Goal: Task Accomplishment & Management: Use online tool/utility

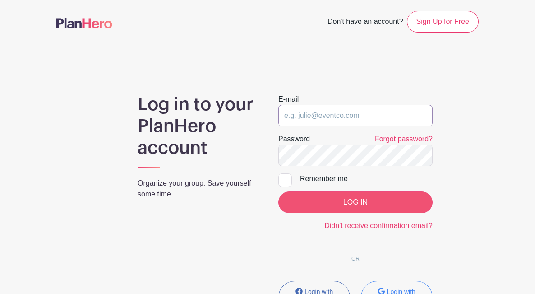
type input "[EMAIL_ADDRESS][DOMAIN_NAME]"
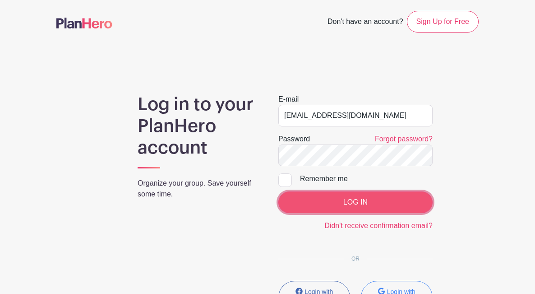
click at [326, 193] on input "LOG IN" at bounding box center [355, 202] width 154 height 22
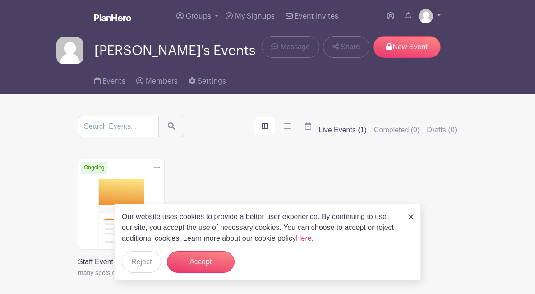
click at [78, 278] on link at bounding box center [78, 278] width 0 height 0
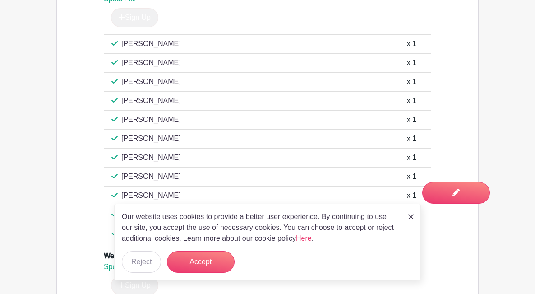
scroll to position [488, 0]
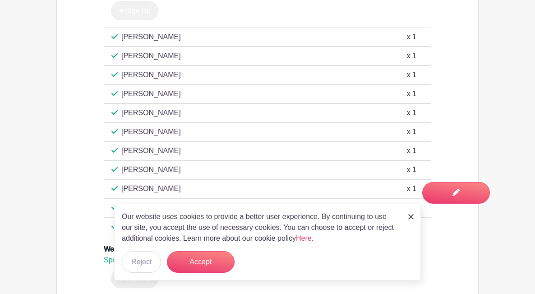
click at [412, 218] on img at bounding box center [410, 216] width 5 height 5
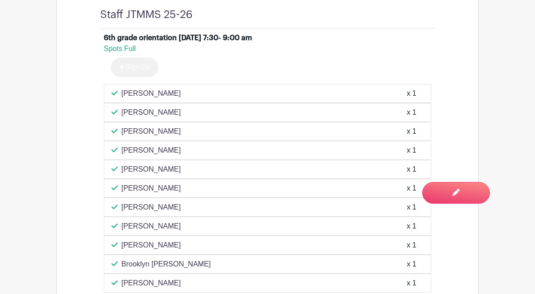
scroll to position [453, 0]
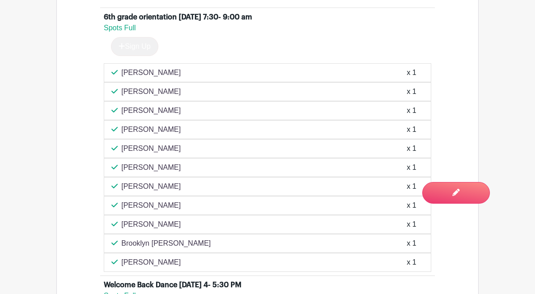
drag, startPoint x: 123, startPoint y: 73, endPoint x: 177, endPoint y: 259, distance: 194.2
click at [177, 259] on div "[PERSON_NAME] x 1 [PERSON_NAME] x 1 [PERSON_NAME] x 1 [PERSON_NAME] x 1" at bounding box center [267, 167] width 327 height 208
copy div "[PERSON_NAME] x 1 [PERSON_NAME] 1 [PERSON_NAME] x 1 [PERSON_NAME] x 1 [PERSON_N…"
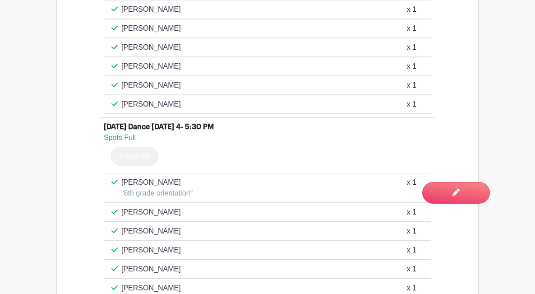
scroll to position [884, 0]
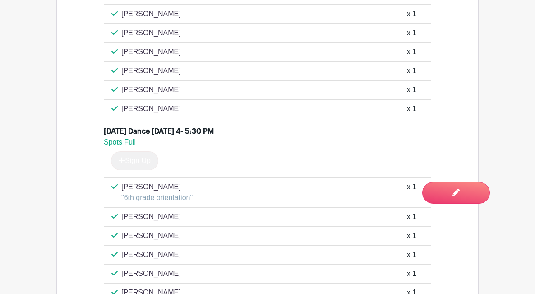
click at [169, 107] on p "[PERSON_NAME]" at bounding box center [151, 108] width 60 height 11
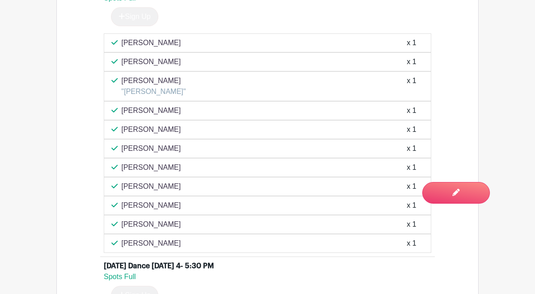
scroll to position [657, 0]
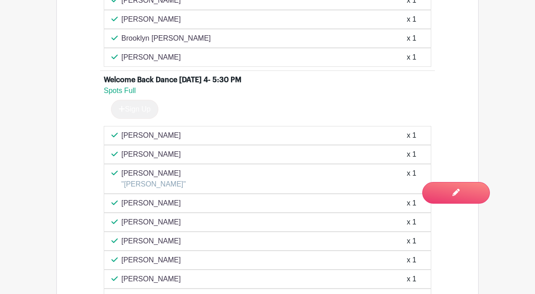
drag, startPoint x: 173, startPoint y: 112, endPoint x: 119, endPoint y: 135, distance: 58.2
click at [119, 135] on div "[PERSON_NAME] x 1 [PERSON_NAME] x 1 [PERSON_NAME] "[PERSON_NAME]" x 1 [PERSON_N…" at bounding box center [267, 235] width 327 height 219
copy div "[PERSON_NAME] x 1 [PERSON_NAME] x 1 [PERSON_NAME] "[PERSON_NAME]" x 1 [PERSON_N…"
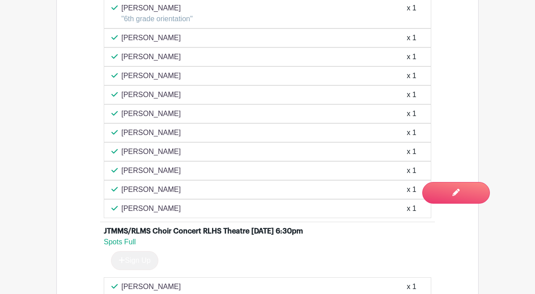
scroll to position [1060, 0]
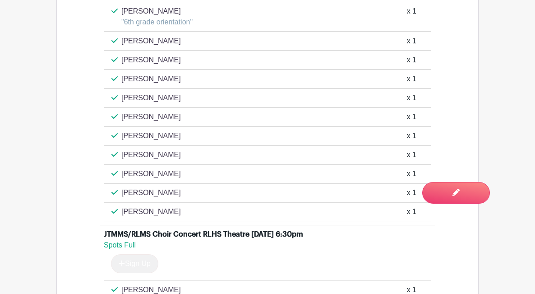
drag, startPoint x: 123, startPoint y: 11, endPoint x: 168, endPoint y: 212, distance: 206.2
click at [168, 212] on div "[PERSON_NAME] "6th grade orientation" x 1 [PERSON_NAME] x 1 [PERSON_NAME] x 1 […" at bounding box center [267, 111] width 327 height 219
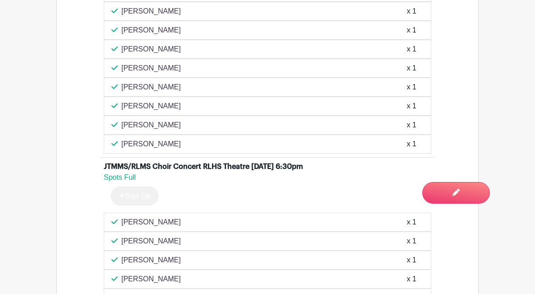
scroll to position [1134, 0]
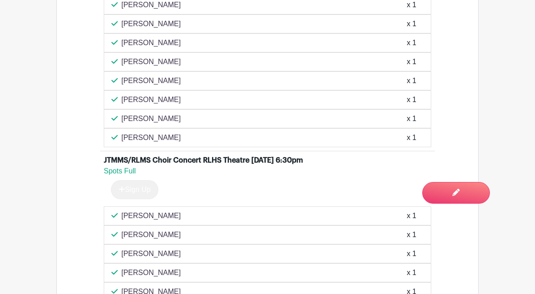
copy div "[PERSON_NAME] "6th grade orientation" x 1 [PERSON_NAME] x 1 [PERSON_NAME] x 1 […"
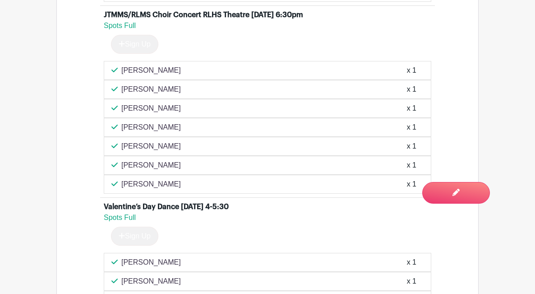
scroll to position [1282, 0]
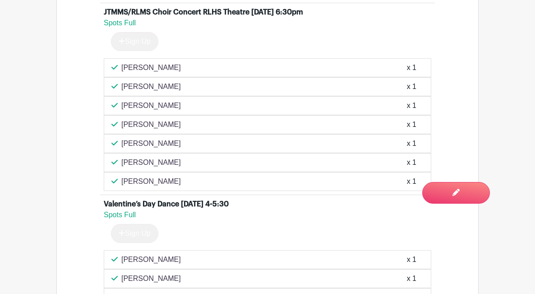
click at [125, 69] on p "[PERSON_NAME]" at bounding box center [151, 67] width 60 height 11
drag, startPoint x: 123, startPoint y: 67, endPoint x: 164, endPoint y: 181, distance: 121.0
click at [164, 181] on div "[PERSON_NAME] x 1 [PERSON_NAME] x 1 [PERSON_NAME] x 1 [PERSON_NAME] x 1" at bounding box center [267, 124] width 327 height 133
copy div "[PERSON_NAME] x 1 [PERSON_NAME] x 1 [PERSON_NAME] x 1 [PERSON_NAME] x 1 [PERSON…"
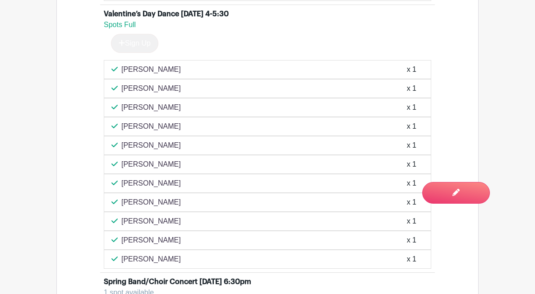
scroll to position [1471, 0]
drag, startPoint x: 123, startPoint y: 69, endPoint x: 161, endPoint y: 257, distance: 192.6
click at [161, 257] on div "[PERSON_NAME] x 1 [PERSON_NAME] x 1 [PERSON_NAME] x 1 [PERSON_NAME] x 1" at bounding box center [267, 164] width 327 height 208
click at [164, 260] on div "[PERSON_NAME] x 1" at bounding box center [267, 259] width 312 height 11
drag, startPoint x: 124, startPoint y: 68, endPoint x: 164, endPoint y: 261, distance: 197.6
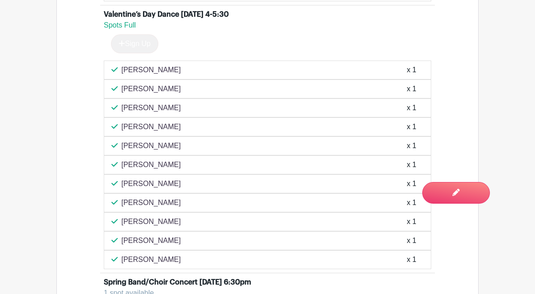
click at [164, 261] on div "[PERSON_NAME] x 1 [PERSON_NAME] x 1 [PERSON_NAME] x 1 [PERSON_NAME] x 1" at bounding box center [267, 164] width 327 height 208
copy div "[PERSON_NAME] x 1 [PERSON_NAME] x 1 [PERSON_NAME] x 1 [PERSON_NAME] x 1 [PERSON…"
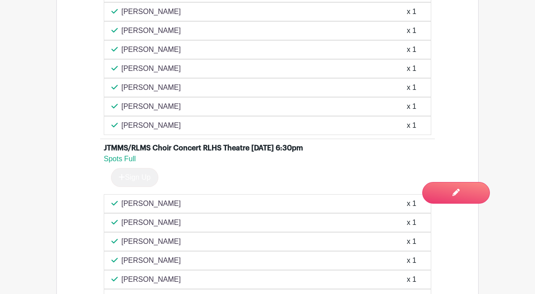
scroll to position [1224, 0]
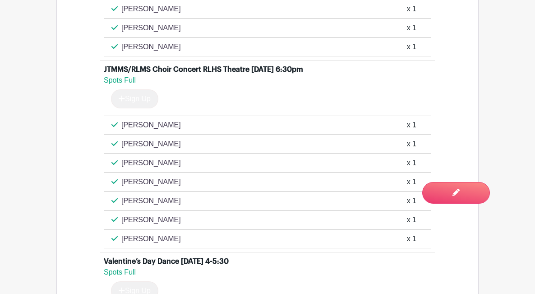
drag, startPoint x: 122, startPoint y: 125, endPoint x: 166, endPoint y: 240, distance: 122.9
click at [166, 240] on div "[PERSON_NAME] x 1 [PERSON_NAME] x 1 [PERSON_NAME] x 1 [PERSON_NAME] x 1" at bounding box center [267, 181] width 327 height 133
copy div "[PERSON_NAME] x 1 [PERSON_NAME] x 1 [PERSON_NAME] x 1 [PERSON_NAME] x 1 [PERSON…"
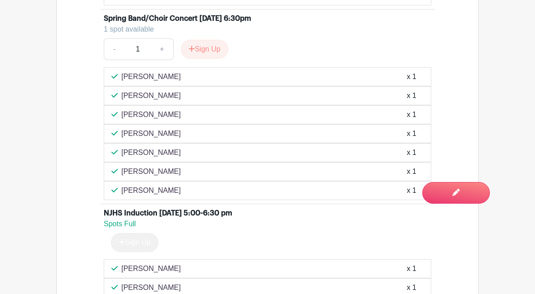
scroll to position [1735, 0]
click at [121, 77] on p "[PERSON_NAME]" at bounding box center [151, 76] width 60 height 11
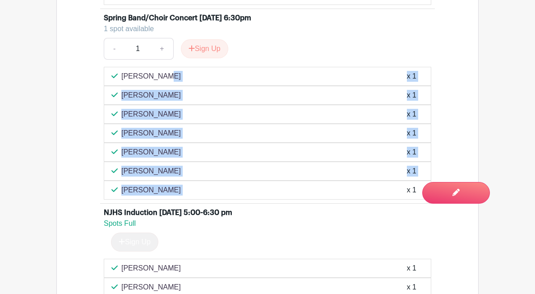
drag, startPoint x: 121, startPoint y: 77, endPoint x: 173, endPoint y: 186, distance: 121.0
click at [173, 186] on div "[PERSON_NAME] x 1 [PERSON_NAME] x 1 [PERSON_NAME] x 1 [PERSON_NAME] x 1" at bounding box center [267, 133] width 327 height 133
copy div "[PERSON_NAME] x 1 [PERSON_NAME] x 1 [PERSON_NAME] x 1 [PERSON_NAME] x 1 [PERSON…"
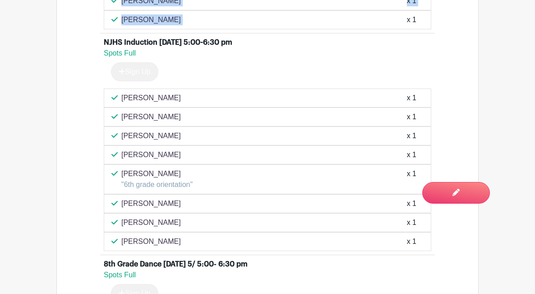
scroll to position [1906, 0]
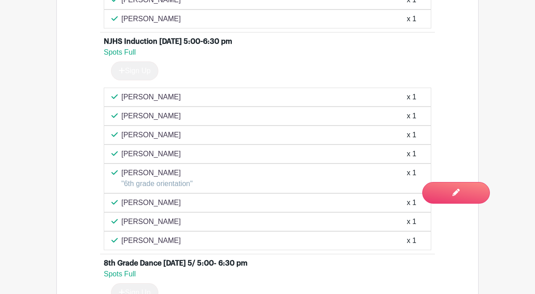
click at [130, 99] on p "[PERSON_NAME]" at bounding box center [151, 97] width 60 height 11
drag, startPoint x: 121, startPoint y: 96, endPoint x: 179, endPoint y: 241, distance: 156.0
click at [179, 241] on div "[PERSON_NAME] x 1 [PERSON_NAME] x 1 [PERSON_NAME] x 1 [PERSON_NAME] x 1" at bounding box center [267, 168] width 327 height 162
copy div "[PERSON_NAME] x 1 [PERSON_NAME] x 1 [PERSON_NAME] x 1 [PERSON_NAME] x 1 [PERSON…"
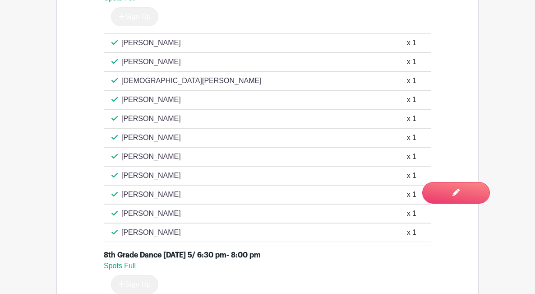
scroll to position [2188, 0]
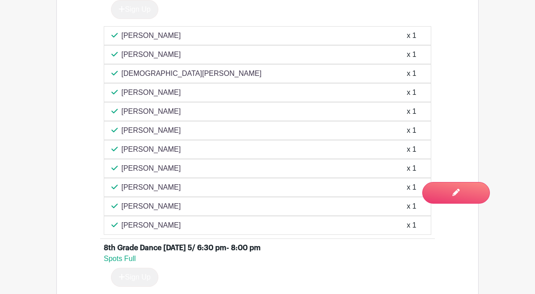
drag, startPoint x: 122, startPoint y: 33, endPoint x: 169, endPoint y: 225, distance: 197.3
click at [169, 225] on div "[PERSON_NAME] x 1 [PERSON_NAME] x 1 [PERSON_NAME] x 1 [PERSON_NAME] x 1" at bounding box center [267, 130] width 327 height 208
copy div "[PERSON_NAME] x 1 [PERSON_NAME] x 1 [PERSON_NAME] x 1 [PERSON_NAME] x 1 [PERSON…"
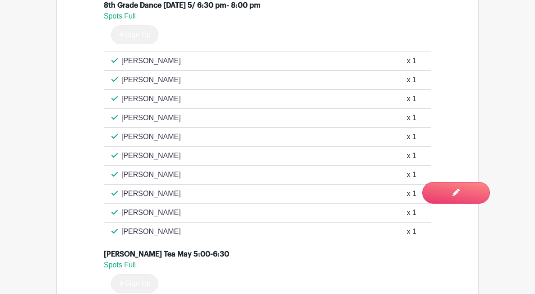
scroll to position [2424, 0]
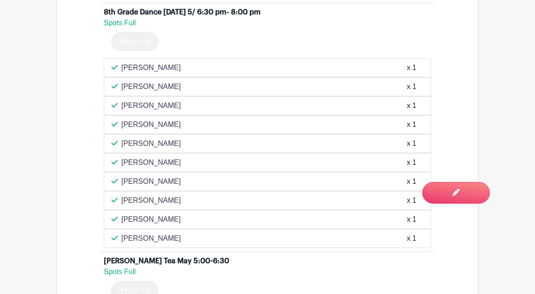
drag, startPoint x: 122, startPoint y: 65, endPoint x: 183, endPoint y: 251, distance: 195.5
click at [183, 251] on li "8th Grade Dance [DATE] 5/ 6:30 pm- 8:00 pm Spots Full Sign Up [PERSON_NAME] x 1…" at bounding box center [267, 127] width 335 height 248
copy div "[PERSON_NAME] x 1 [PERSON_NAME] x 1 [PERSON_NAME] x 1 [PERSON_NAME] x 1 [PERSON…"
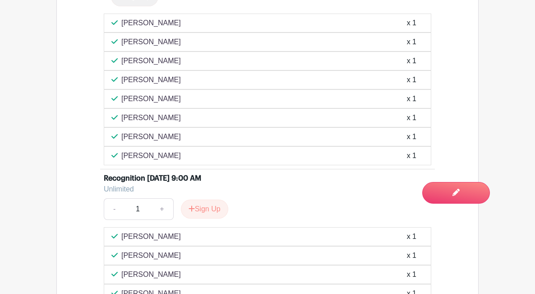
scroll to position [2712, 0]
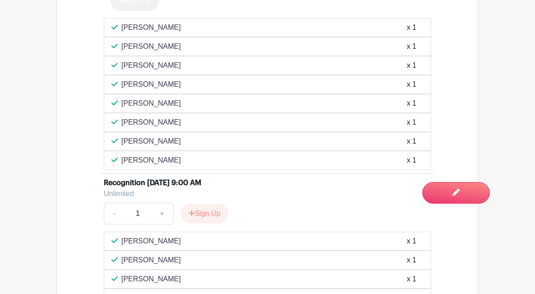
drag, startPoint x: 122, startPoint y: 28, endPoint x: 167, endPoint y: 162, distance: 141.6
click at [167, 162] on div "[PERSON_NAME] x 1 [PERSON_NAME] x 1 [PERSON_NAME] x 1 [PERSON_NAME] x 1" at bounding box center [267, 94] width 327 height 152
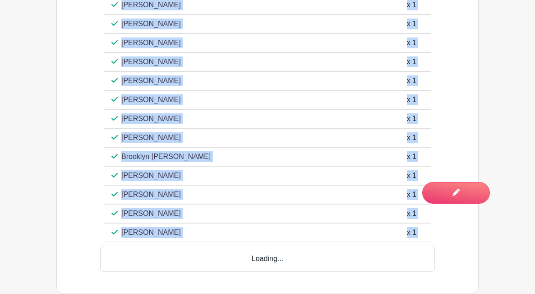
scroll to position [3363, 0]
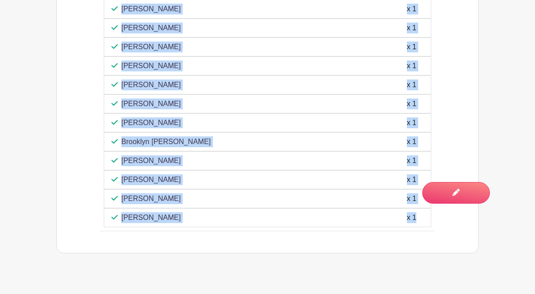
drag, startPoint x: 122, startPoint y: 29, endPoint x: 185, endPoint y: 216, distance: 197.9
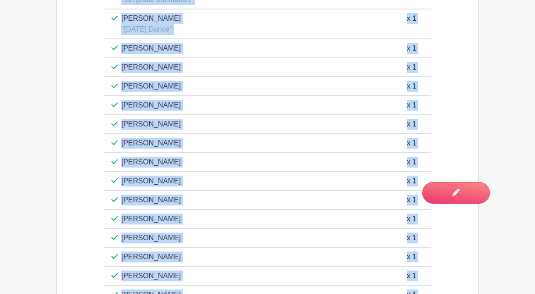
scroll to position [3380, 0]
